Goal: Obtain resource: Obtain resource

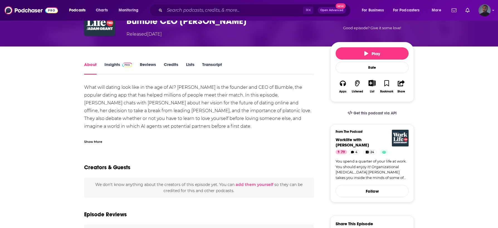
scroll to position [44, 0]
click at [92, 142] on div "Show More" at bounding box center [93, 140] width 18 height 5
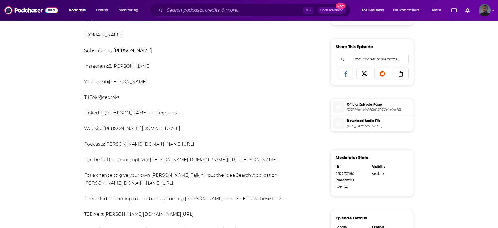
scroll to position [0, 0]
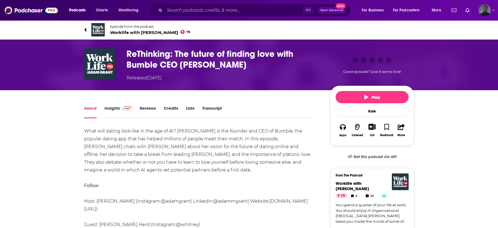
click at [213, 107] on link "Transcript" at bounding box center [212, 111] width 20 height 13
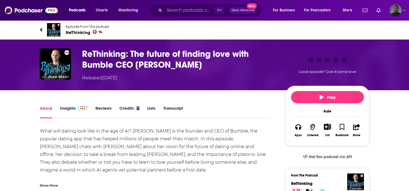
click at [173, 111] on link "Transcript" at bounding box center [173, 111] width 20 height 13
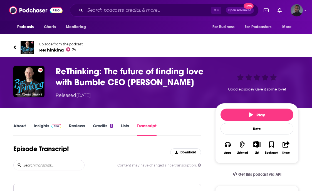
drag, startPoint x: 114, startPoint y: 91, endPoint x: 76, endPoint y: 83, distance: 38.8
click at [76, 83] on h3 "ReThinking: The future of finding love with Bumble CEO [PERSON_NAME]" at bounding box center [131, 77] width 151 height 22
copy h3 "Bumble CEO [PERSON_NAME] Herd"
